Goal: Task Accomplishment & Management: Manage account settings

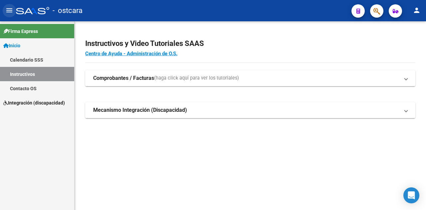
click at [10, 13] on mat-icon "menu" at bounding box center [9, 10] width 8 height 8
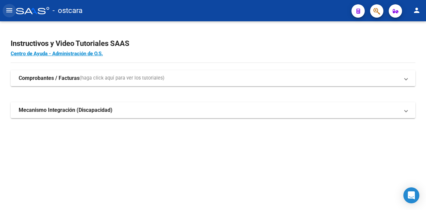
click at [10, 11] on mat-icon "menu" at bounding box center [9, 10] width 8 height 8
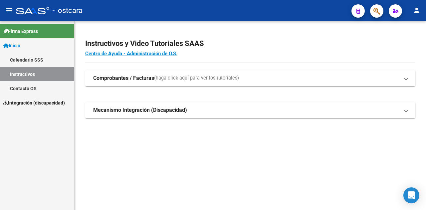
click at [29, 102] on span "Integración (discapacidad)" at bounding box center [34, 102] width 62 height 7
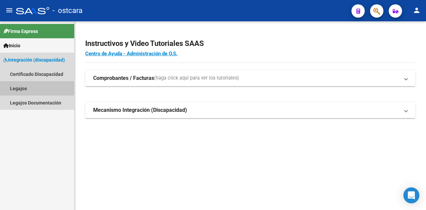
click at [18, 90] on link "Legajos" at bounding box center [37, 88] width 74 height 14
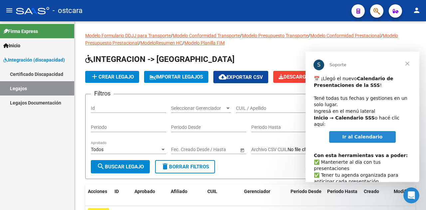
click at [407, 60] on span "Cerrar" at bounding box center [408, 64] width 24 height 24
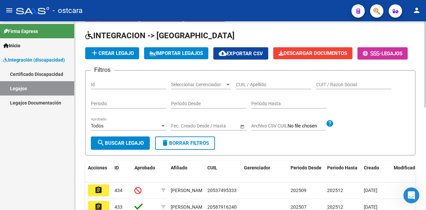
scroll to position [33, 0]
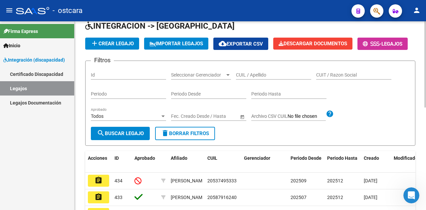
click at [130, 119] on div "Todos" at bounding box center [125, 117] width 69 height 6
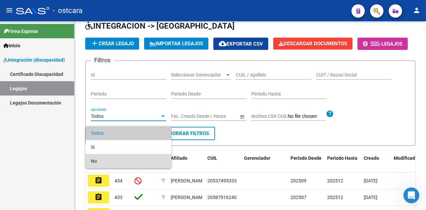
click at [118, 158] on span "No" at bounding box center [128, 161] width 75 height 14
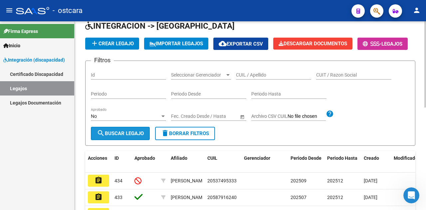
click at [127, 137] on span "search Buscar Legajo" at bounding box center [120, 134] width 47 height 6
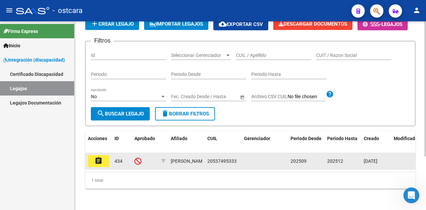
scroll to position [75, 0]
click at [137, 158] on icon at bounding box center [138, 161] width 7 height 7
click at [101, 157] on mat-icon "assignment" at bounding box center [99, 161] width 8 height 8
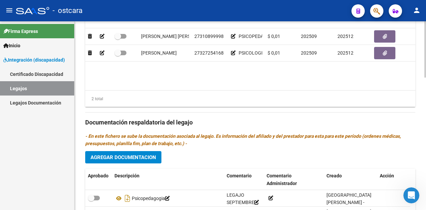
scroll to position [433, 0]
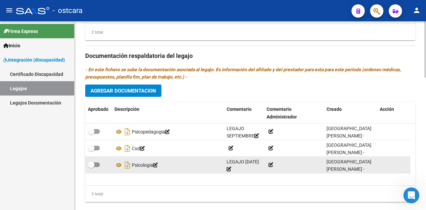
click at [96, 164] on span at bounding box center [94, 164] width 12 height 5
click at [91, 167] on input "checkbox" at bounding box center [91, 167] width 0 height 0
checkbox input "true"
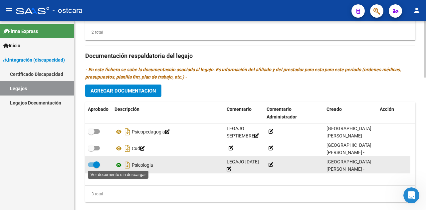
click at [120, 165] on icon at bounding box center [119, 165] width 9 height 8
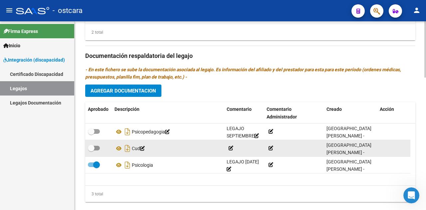
click at [97, 147] on span at bounding box center [94, 148] width 12 height 5
click at [91, 151] on input "checkbox" at bounding box center [91, 151] width 0 height 0
checkbox input "true"
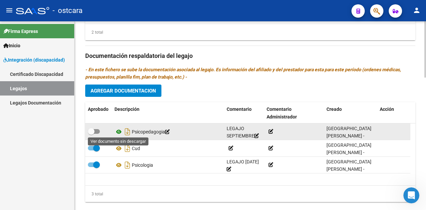
click at [120, 132] on icon at bounding box center [119, 132] width 9 height 8
click at [99, 130] on span at bounding box center [94, 131] width 12 height 5
click at [91, 134] on input "checkbox" at bounding box center [91, 134] width 0 height 0
checkbox input "true"
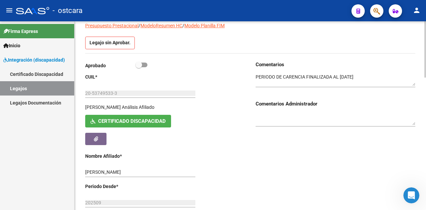
scroll to position [67, 0]
click at [267, 114] on textarea at bounding box center [336, 119] width 160 height 13
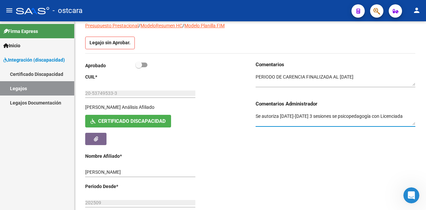
type textarea "Se autoriza [DATE]-[DATE] 3 sesiones se psicopedagogía con Licenciada"
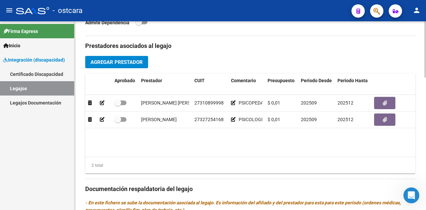
scroll to position [333, 0]
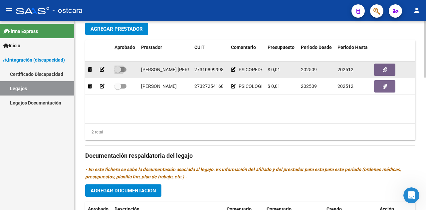
click at [119, 71] on span at bounding box center [118, 69] width 7 height 7
click at [118, 72] on input "checkbox" at bounding box center [118, 72] width 0 height 0
checkbox input "true"
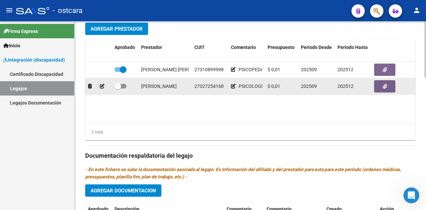
click at [123, 87] on span at bounding box center [121, 86] width 12 height 5
click at [118, 89] on input "checkbox" at bounding box center [118, 89] width 0 height 0
checkbox input "true"
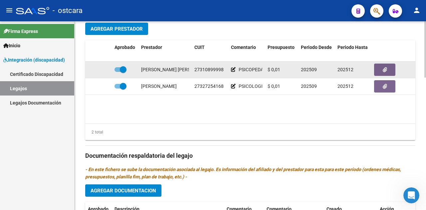
drag, startPoint x: 148, startPoint y: 69, endPoint x: 178, endPoint y: 70, distance: 29.6
click at [178, 70] on div "[PERSON_NAME] [PERSON_NAME] 27310899998 PSICOPEDAGOGIA $ 0,01 202509 202512 [GE…" at bounding box center [290, 70] width 410 height 17
drag, startPoint x: 140, startPoint y: 67, endPoint x: 191, endPoint y: 73, distance: 51.7
click at [191, 73] on datatable-body-cell "[PERSON_NAME] [PERSON_NAME]" at bounding box center [165, 70] width 53 height 16
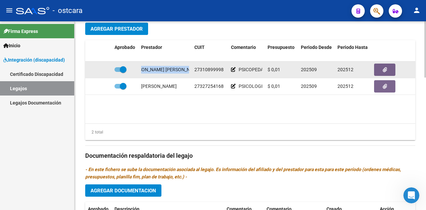
copy div "[PERSON_NAME] [PERSON_NAME]"
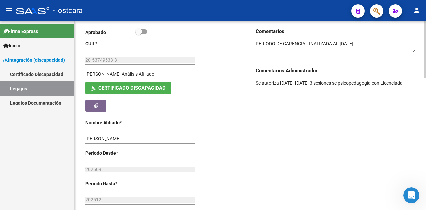
scroll to position [0, 0]
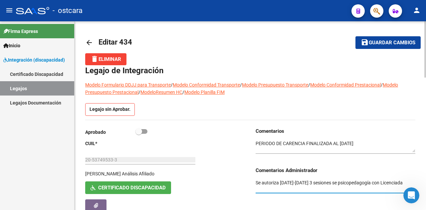
click at [288, 190] on textarea "Se autoriza [DATE]-[DATE] 3 sesiones se psicopedagogía con Licenciada" at bounding box center [336, 185] width 160 height 13
paste textarea "[PERSON_NAME] [PERSON_NAME]"
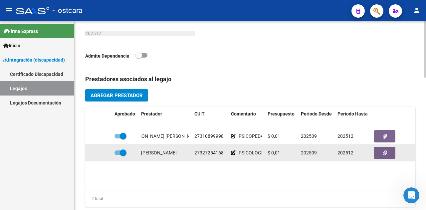
scroll to position [0, 23]
drag, startPoint x: 144, startPoint y: 152, endPoint x: 188, endPoint y: 150, distance: 44.0
click at [188, 150] on datatable-body-cell "[PERSON_NAME]" at bounding box center [165, 153] width 53 height 16
copy div "[PERSON_NAME]"
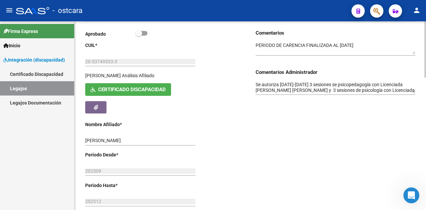
scroll to position [33, 0]
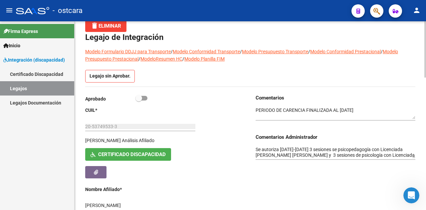
click at [321, 154] on textarea "Se autoriza [DATE]-[DATE] 3 sesiones se psicopedagogía con Licenciada [PERSON_N…" at bounding box center [336, 152] width 160 height 13
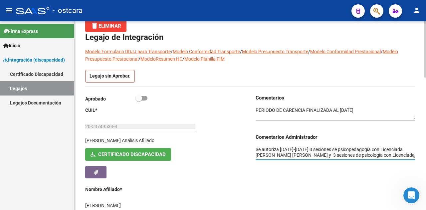
paste textarea "[PERSON_NAME]"
drag, startPoint x: 377, startPoint y: 156, endPoint x: 234, endPoint y: 148, distance: 143.0
click at [234, 148] on div "Aprobado CUIL * 20-53749533-3 Ingresar CUIL [PERSON_NAME] Afiliado Certificado …" at bounding box center [250, 198] width 330 height 208
type textarea "Se autoriza [DATE]-[DATE] 3 sesiones se psicopedagogía con Licenciada [PERSON_N…"
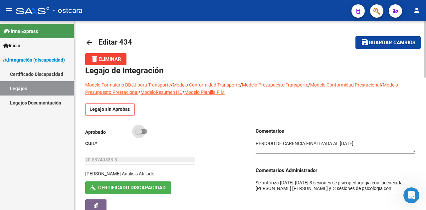
click at [147, 131] on span at bounding box center [142, 131] width 12 height 5
click at [139, 134] on input "checkbox" at bounding box center [139, 134] width 0 height 0
checkbox input "true"
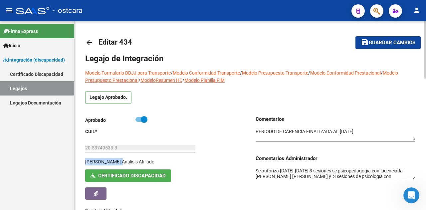
drag, startPoint x: 141, startPoint y: 162, endPoint x: 85, endPoint y: 159, distance: 56.1
click at [85, 159] on div "[PERSON_NAME] Afiliado" at bounding box center [141, 163] width 112 height 11
copy div "[PERSON_NAME]"
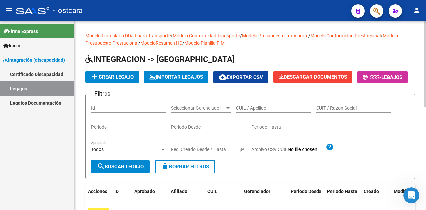
click at [110, 154] on div "Todos Aprobado" at bounding box center [128, 147] width 75 height 13
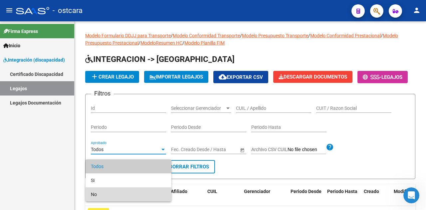
click at [109, 189] on span "No" at bounding box center [128, 194] width 75 height 14
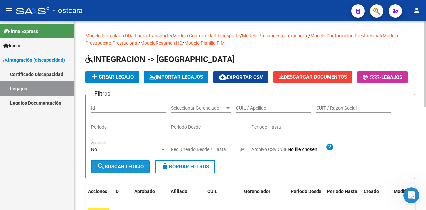
click at [122, 170] on span "search Buscar Legajo" at bounding box center [120, 167] width 47 height 6
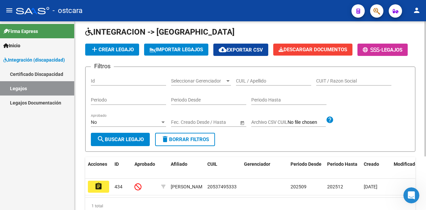
scroll to position [75, 0]
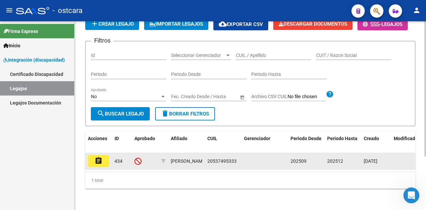
click at [102, 157] on mat-icon "assignment" at bounding box center [99, 161] width 8 height 8
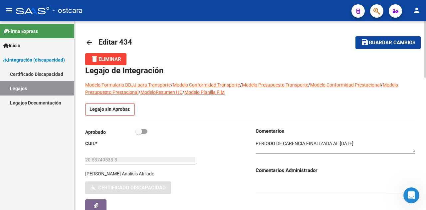
click at [144, 130] on span at bounding box center [142, 131] width 12 height 5
click at [139, 134] on input "checkbox" at bounding box center [139, 134] width 0 height 0
checkbox input "true"
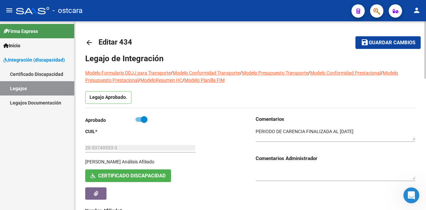
click at [379, 45] on span "Guardar cambios" at bounding box center [392, 43] width 47 height 6
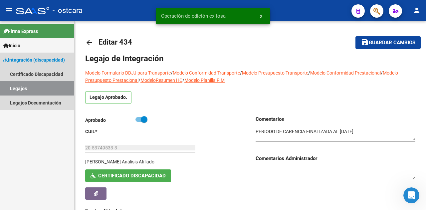
click at [26, 86] on link "Legajos" at bounding box center [37, 88] width 74 height 14
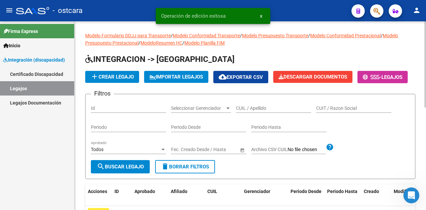
click at [126, 160] on div "Todos Aprobado" at bounding box center [128, 150] width 75 height 19
click at [126, 154] on div "Todos Aprobado" at bounding box center [128, 147] width 75 height 13
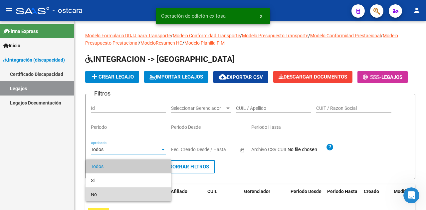
click at [114, 189] on span "No" at bounding box center [128, 194] width 75 height 14
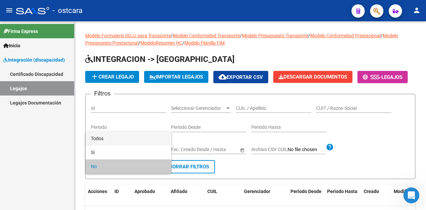
click at [120, 143] on span "Todos" at bounding box center [128, 139] width 75 height 14
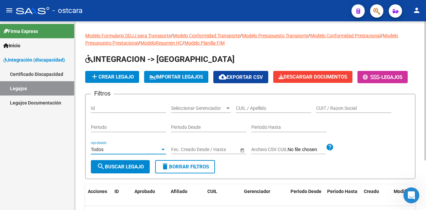
click at [134, 170] on span "search Buscar Legajo" at bounding box center [120, 167] width 47 height 6
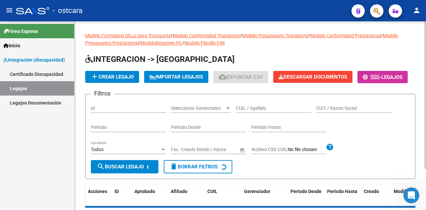
scroll to position [52, 0]
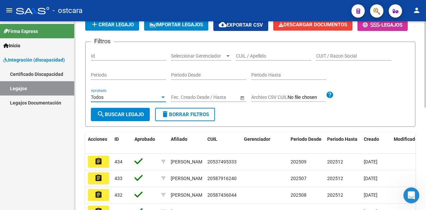
click at [113, 100] on div "Todos" at bounding box center [125, 98] width 69 height 6
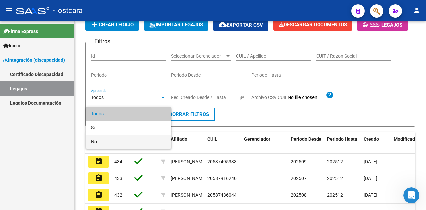
click at [109, 136] on span "No" at bounding box center [128, 142] width 75 height 14
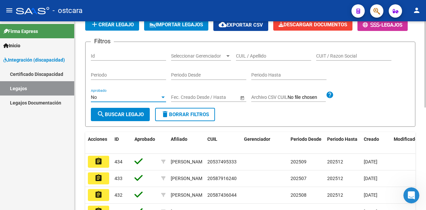
click at [130, 118] on span "search Buscar Legajo" at bounding box center [120, 115] width 47 height 6
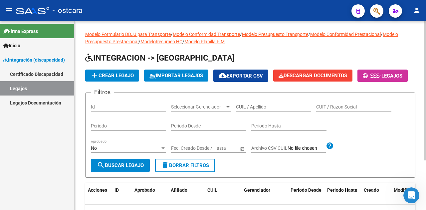
scroll to position [1, 0]
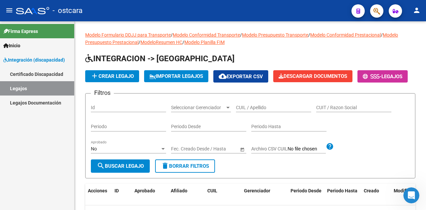
click at [32, 88] on link "Legajos" at bounding box center [37, 88] width 74 height 14
click at [101, 111] on input "Id" at bounding box center [128, 108] width 75 height 6
click at [274, 111] on input "CUIL / Apellido" at bounding box center [273, 108] width 75 height 6
type input "[PERSON_NAME]"
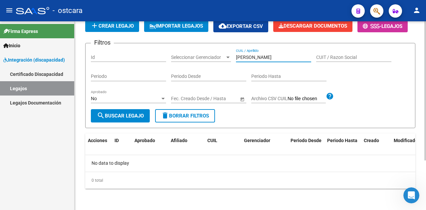
scroll to position [34, 0]
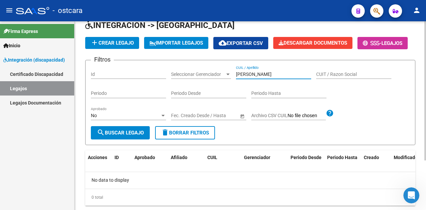
drag, startPoint x: 261, startPoint y: 89, endPoint x: 222, endPoint y: 89, distance: 38.6
click at [222, 89] on div "Filtros Id Seleccionar Gerenciador Seleccionar Gerenciador [PERSON_NAME] CUIL /…" at bounding box center [250, 96] width 319 height 61
click at [103, 77] on input "Id" at bounding box center [128, 75] width 75 height 6
type input "338"
click at [119, 140] on button "search Buscar Legajo" at bounding box center [120, 132] width 59 height 13
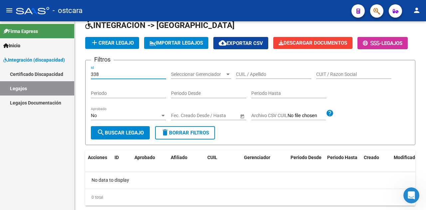
drag, startPoint x: 112, startPoint y: 93, endPoint x: 22, endPoint y: 83, distance: 90.1
click at [22, 83] on mat-sidenav-container "Firma Express Inicio Calendario SSS Instructivos Contacto OS Integración (disca…" at bounding box center [213, 115] width 426 height 189
click at [111, 120] on div "No Aprobado" at bounding box center [128, 113] width 75 height 13
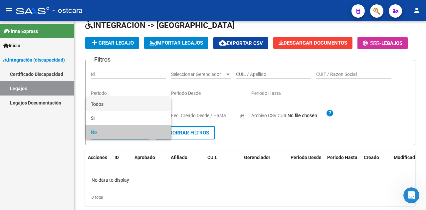
click at [106, 107] on span "Todos" at bounding box center [128, 104] width 75 height 14
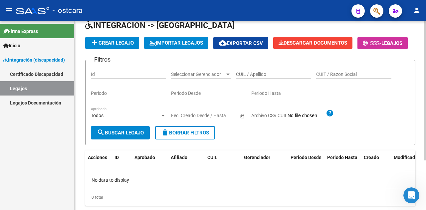
click at [106, 79] on div "Id" at bounding box center [128, 72] width 75 height 13
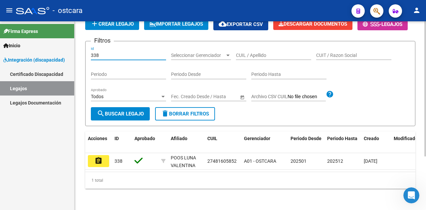
scroll to position [75, 0]
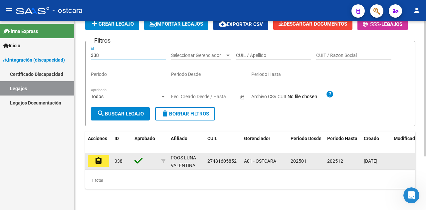
type input "338"
click at [96, 157] on mat-icon "assignment" at bounding box center [99, 161] width 8 height 8
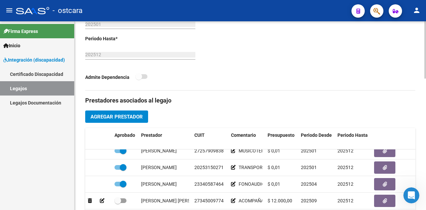
scroll to position [300, 0]
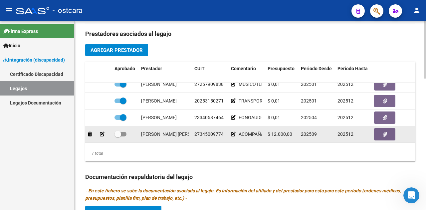
click at [124, 132] on span at bounding box center [121, 134] width 12 height 5
click at [118, 137] on input "checkbox" at bounding box center [118, 137] width 0 height 0
checkbox input "true"
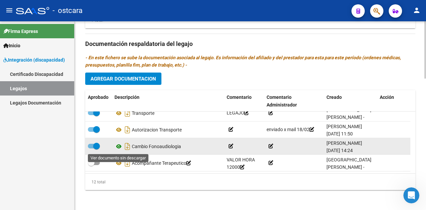
scroll to position [145, 0]
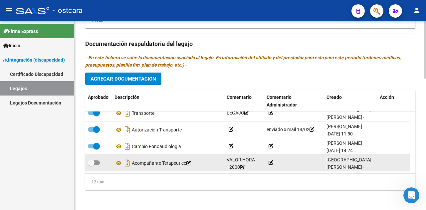
click at [99, 160] on span at bounding box center [94, 162] width 12 height 5
click at [91, 165] on input "checkbox" at bounding box center [91, 165] width 0 height 0
checkbox input "true"
click at [119, 159] on icon at bounding box center [119, 163] width 9 height 8
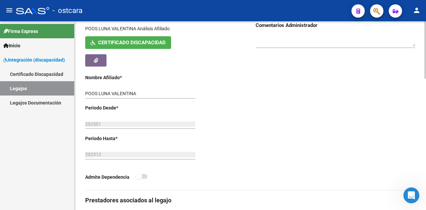
scroll to position [100, 0]
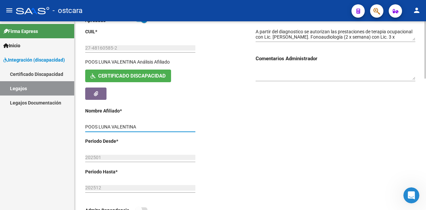
drag, startPoint x: 134, startPoint y: 126, endPoint x: 78, endPoint y: 122, distance: 56.1
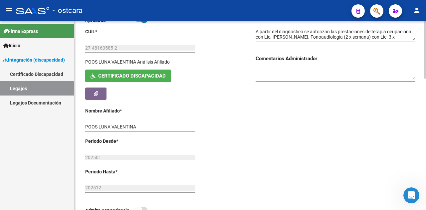
click at [314, 71] on textarea at bounding box center [336, 74] width 160 height 13
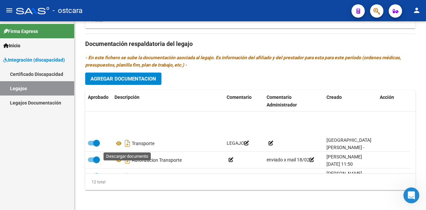
scroll to position [145, 0]
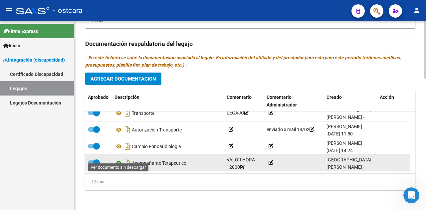
click at [121, 159] on icon at bounding box center [119, 163] width 9 height 8
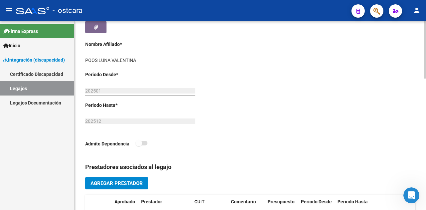
scroll to position [100, 0]
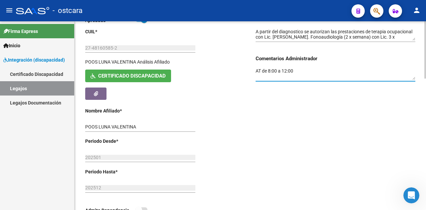
click at [331, 70] on textarea "AT de 8:00 a 12:00" at bounding box center [336, 74] width 160 height 13
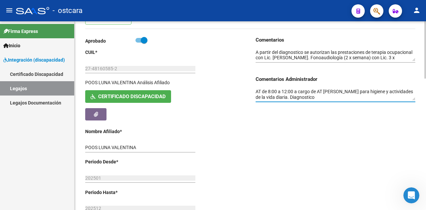
scroll to position [67, 0]
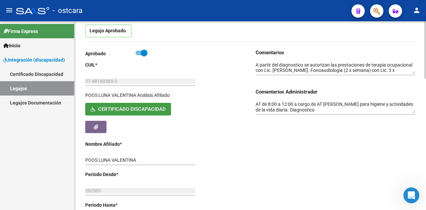
click at [133, 107] on span "Certificado Discapacidad" at bounding box center [132, 110] width 68 height 6
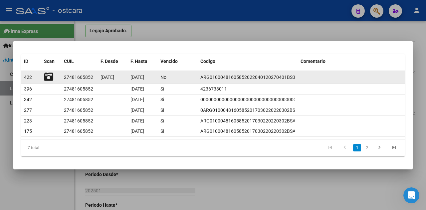
click at [49, 76] on icon at bounding box center [48, 76] width 9 height 9
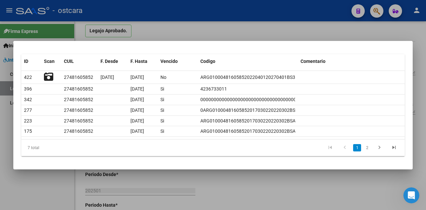
click at [321, 179] on div at bounding box center [213, 105] width 426 height 210
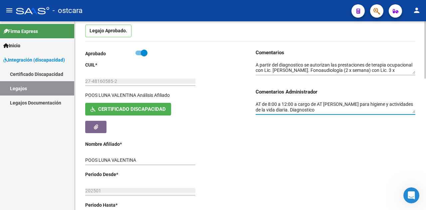
click at [349, 109] on textarea "AT de 8:00 a 12:00 a cargo de AT [PERSON_NAME] para higiene y actividades de la…" at bounding box center [336, 107] width 160 height 13
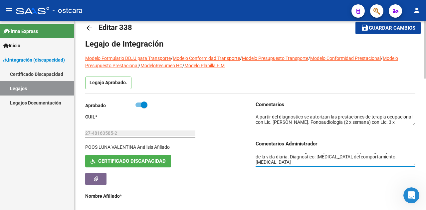
scroll to position [0, 0]
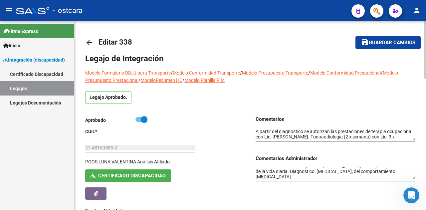
click at [332, 175] on textarea "AT de 8:00 a 12:00 a cargo de AT [PERSON_NAME] para higiene y actividades de la…" at bounding box center [336, 173] width 160 height 13
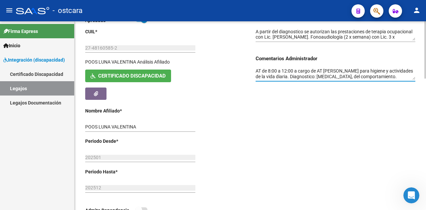
drag, startPoint x: 362, startPoint y: 76, endPoint x: 220, endPoint y: 56, distance: 143.6
click at [220, 56] on div "Aprobado CUIL * 27-48160585-2 Ingresar CUIL [PERSON_NAME] Afiliado Certificado …" at bounding box center [250, 120] width 330 height 208
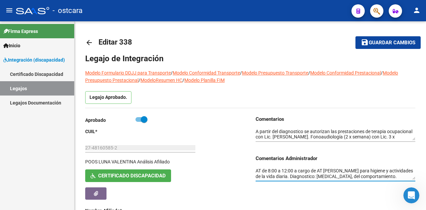
type textarea "AT de 8:00 a 12:00 a cargo de AT [PERSON_NAME] para higiene y actividades de la…"
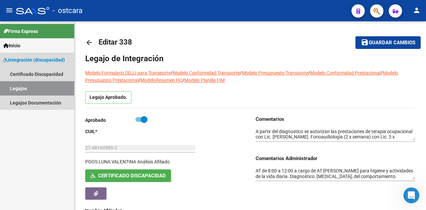
click at [30, 87] on link "Legajos" at bounding box center [37, 88] width 74 height 14
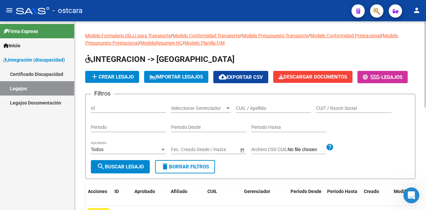
click at [103, 111] on input "Id" at bounding box center [128, 109] width 75 height 6
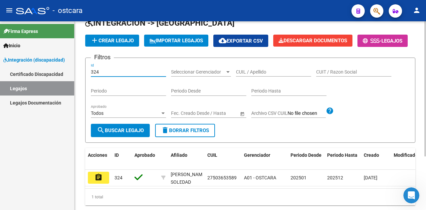
scroll to position [75, 0]
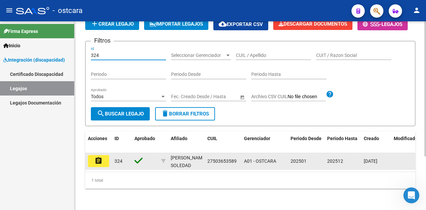
type input "324"
click at [100, 158] on mat-icon "assignment" at bounding box center [99, 161] width 8 height 8
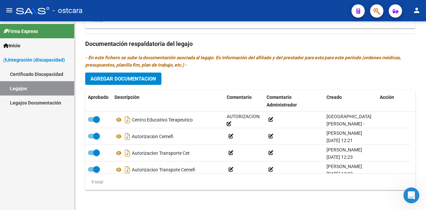
scroll to position [95, 0]
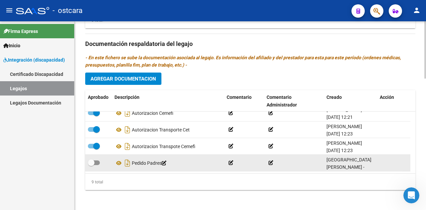
click at [98, 160] on span at bounding box center [94, 162] width 12 height 5
click at [91, 165] on input "checkbox" at bounding box center [91, 165] width 0 height 0
checkbox input "true"
click at [119, 159] on icon at bounding box center [119, 163] width 9 height 8
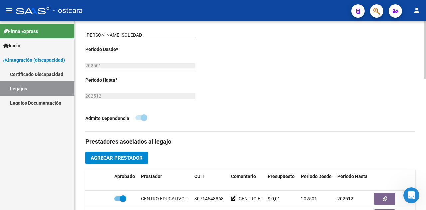
scroll to position [166, 0]
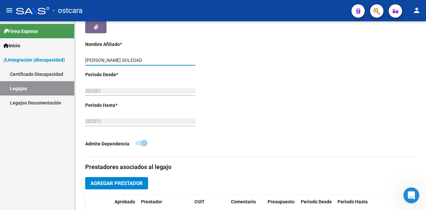
drag, startPoint x: 146, startPoint y: 57, endPoint x: 71, endPoint y: 58, distance: 75.3
click at [71, 58] on mat-sidenav-container "Firma Express Inicio Calendario SSS Instructivos Contacto OS Integración (disca…" at bounding box center [213, 115] width 426 height 189
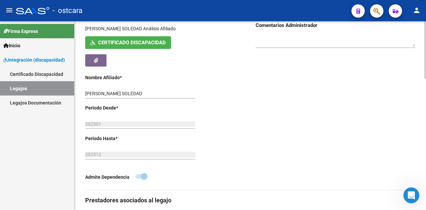
scroll to position [67, 0]
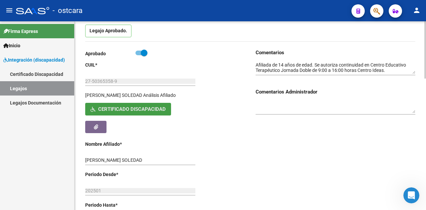
click at [125, 109] on span "Certificado Discapacidad" at bounding box center [132, 110] width 68 height 6
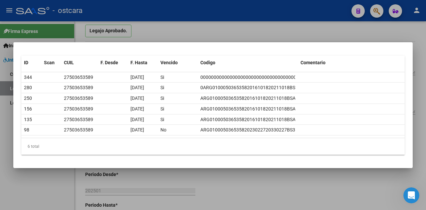
click at [404, 34] on div at bounding box center [213, 105] width 426 height 210
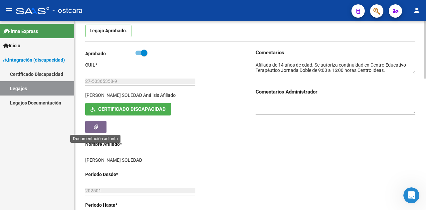
click at [99, 126] on button "button" at bounding box center [95, 127] width 21 height 12
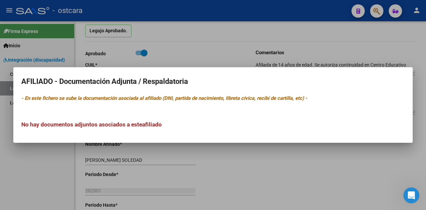
click at [295, 51] on div at bounding box center [213, 105] width 426 height 210
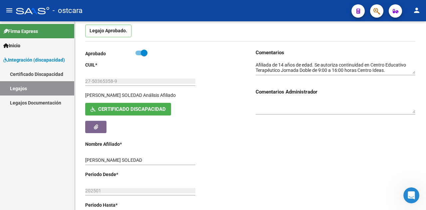
click at [38, 88] on link "Legajos" at bounding box center [37, 88] width 74 height 14
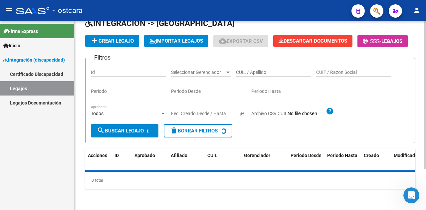
scroll to position [67, 0]
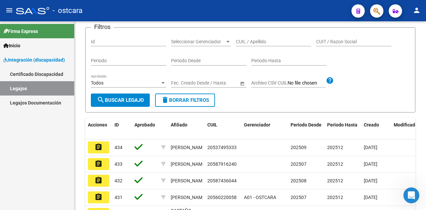
click at [25, 88] on link "Legajos" at bounding box center [37, 88] width 74 height 14
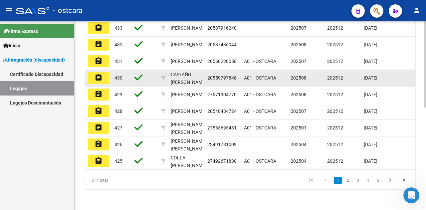
scroll to position [224, 0]
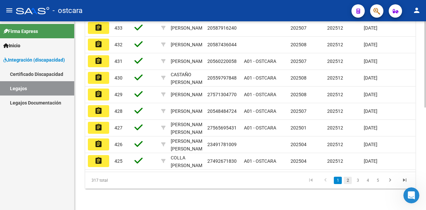
click at [345, 181] on link "2" at bounding box center [348, 180] width 8 height 7
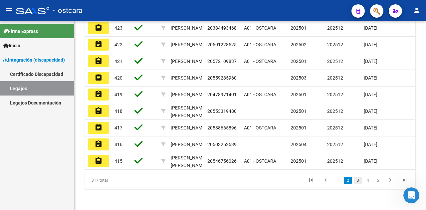
click at [357, 179] on link "3" at bounding box center [358, 180] width 8 height 7
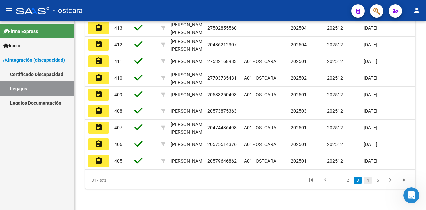
click at [365, 181] on link "4" at bounding box center [368, 180] width 8 height 7
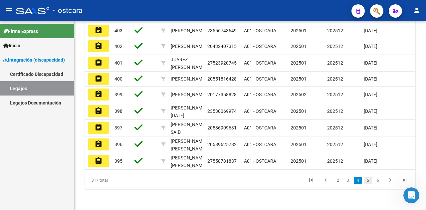
click at [366, 181] on link "5" at bounding box center [368, 180] width 8 height 7
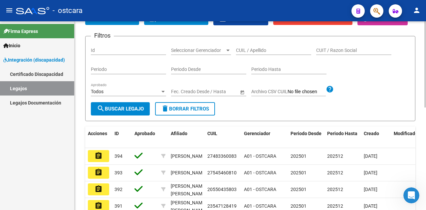
scroll to position [58, 0]
click at [191, 72] on input "Periodo Desde" at bounding box center [208, 70] width 75 height 6
click at [342, 53] on input "CUIT / Razon Social" at bounding box center [353, 51] width 75 height 6
click at [278, 53] on input "CUIL / Apellido" at bounding box center [273, 51] width 75 height 6
click at [131, 55] on div "Id" at bounding box center [128, 48] width 75 height 13
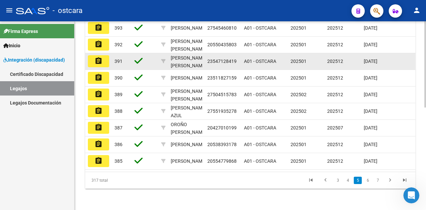
scroll to position [224, 0]
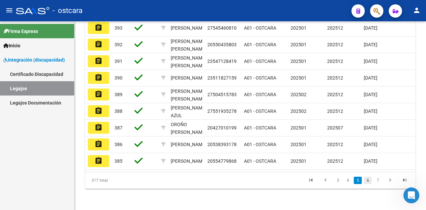
click at [368, 180] on link "6" at bounding box center [368, 180] width 8 height 7
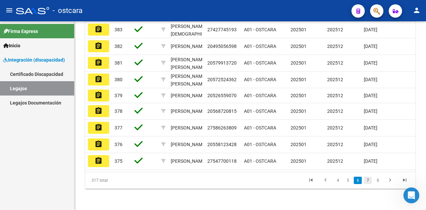
click at [370, 182] on link "7" at bounding box center [368, 180] width 8 height 7
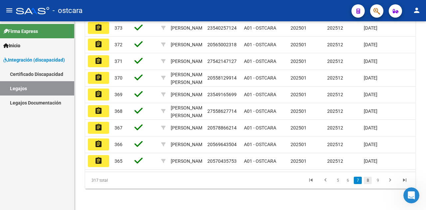
click at [370, 183] on link "8" at bounding box center [368, 180] width 8 height 7
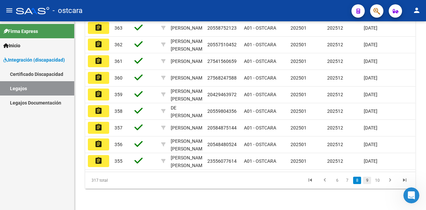
click at [365, 178] on link "9" at bounding box center [367, 180] width 8 height 7
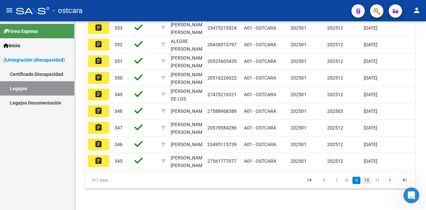
click at [370, 179] on link "10" at bounding box center [367, 180] width 9 height 7
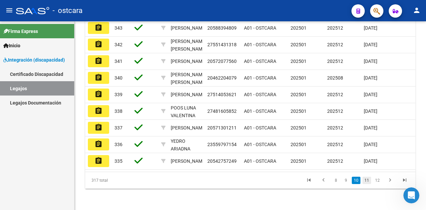
click at [368, 180] on link "11" at bounding box center [367, 180] width 9 height 7
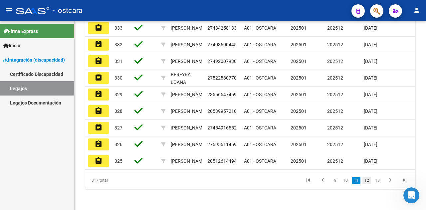
click at [368, 180] on link "12" at bounding box center [367, 180] width 9 height 7
click at [367, 180] on link "13" at bounding box center [367, 180] width 9 height 7
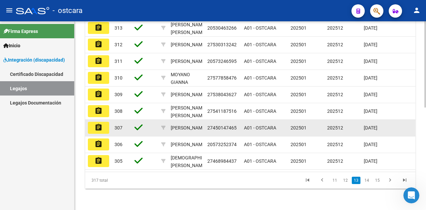
scroll to position [191, 0]
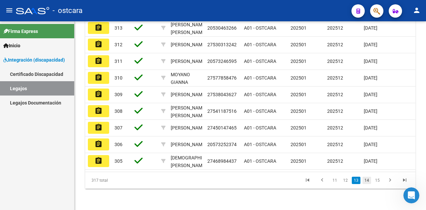
click at [366, 183] on link "14" at bounding box center [367, 180] width 9 height 7
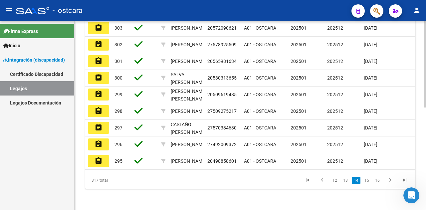
scroll to position [224, 0]
click at [366, 180] on link "15" at bounding box center [367, 180] width 9 height 7
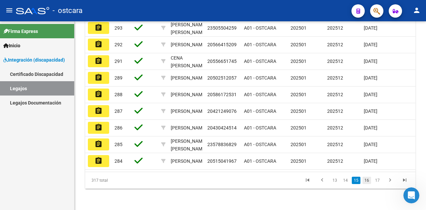
click at [370, 178] on link "16" at bounding box center [367, 180] width 9 height 7
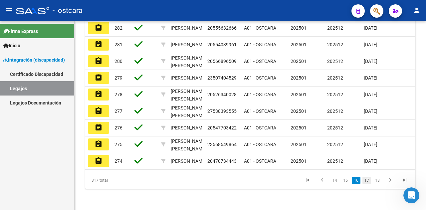
click at [370, 179] on link "17" at bounding box center [367, 180] width 9 height 7
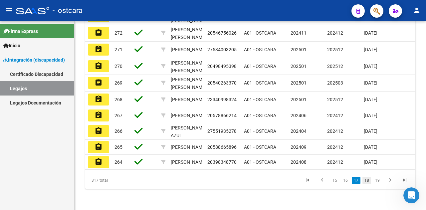
click at [368, 178] on link "18" at bounding box center [367, 180] width 9 height 7
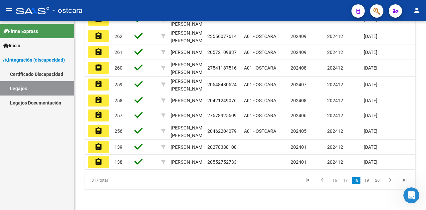
click at [372, 182] on li "20" at bounding box center [377, 180] width 11 height 11
click at [369, 182] on link "19" at bounding box center [367, 180] width 9 height 7
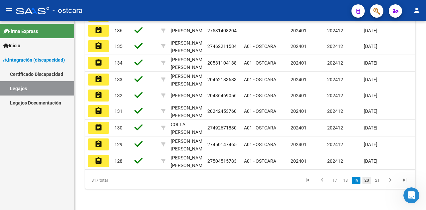
click at [369, 182] on link "20" at bounding box center [367, 180] width 9 height 7
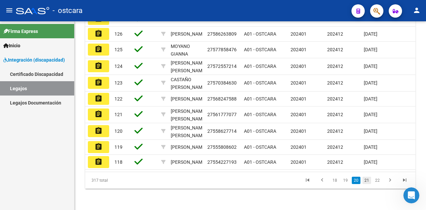
click at [366, 180] on link "21" at bounding box center [367, 180] width 9 height 7
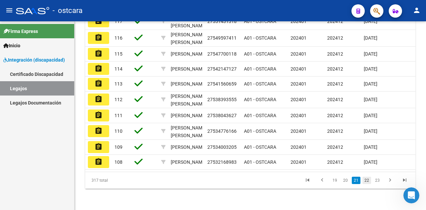
click at [368, 179] on link "22" at bounding box center [367, 180] width 9 height 7
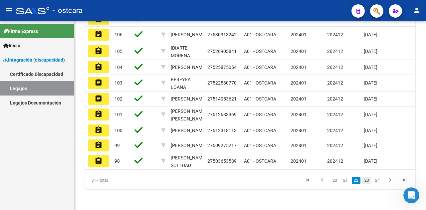
click at [368, 182] on link "23" at bounding box center [367, 180] width 9 height 7
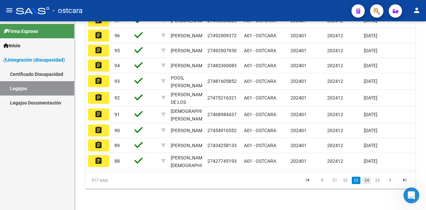
scroll to position [191, 0]
click at [369, 180] on link "24" at bounding box center [367, 180] width 9 height 7
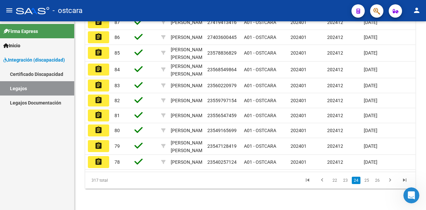
click at [378, 181] on link "26" at bounding box center [377, 180] width 9 height 7
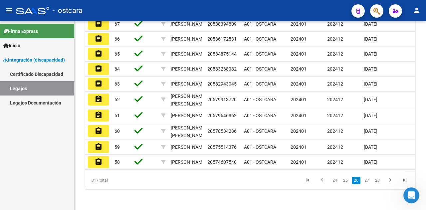
scroll to position [224, 0]
click at [378, 181] on link "28" at bounding box center [377, 180] width 9 height 7
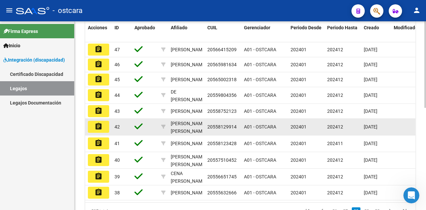
scroll to position [156, 0]
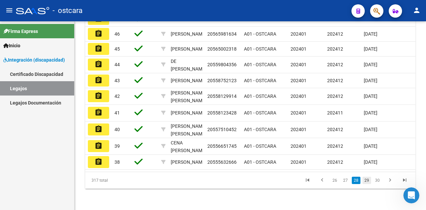
click at [366, 183] on link "29" at bounding box center [367, 180] width 9 height 7
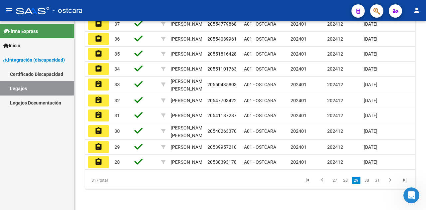
scroll to position [222, 0]
click at [366, 182] on link "30" at bounding box center [367, 180] width 9 height 7
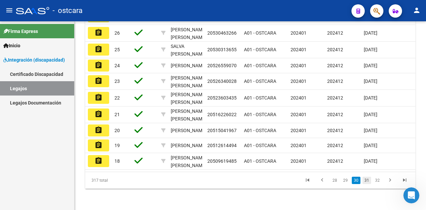
click at [368, 180] on link "31" at bounding box center [367, 180] width 9 height 7
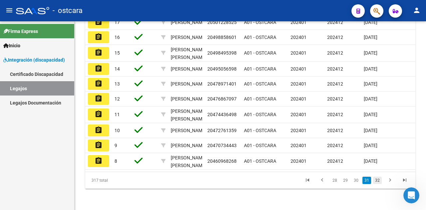
click at [375, 184] on link "32" at bounding box center [377, 180] width 9 height 7
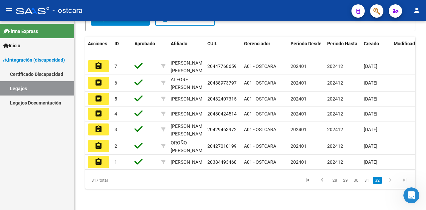
scroll to position [141, 0]
